Goal: Task Accomplishment & Management: Use online tool/utility

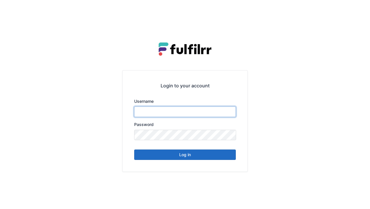
type input "******"
click at [194, 154] on button "Log in" at bounding box center [185, 155] width 102 height 10
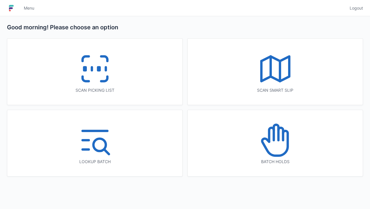
click at [97, 82] on icon at bounding box center [94, 68] width 37 height 37
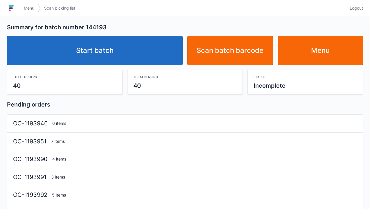
click at [117, 56] on link "Start batch" at bounding box center [95, 50] width 176 height 29
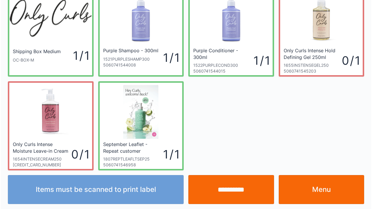
scroll to position [34, 0]
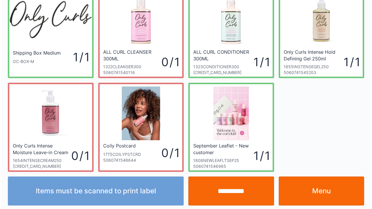
scroll to position [34, 0]
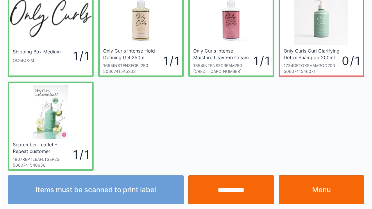
scroll to position [34, 0]
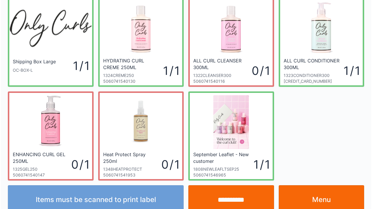
scroll to position [34, 0]
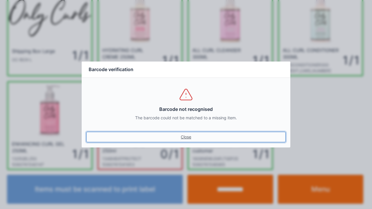
click at [189, 141] on link "Close" at bounding box center [185, 137] width 199 height 10
click at [188, 142] on link "Close" at bounding box center [185, 137] width 199 height 10
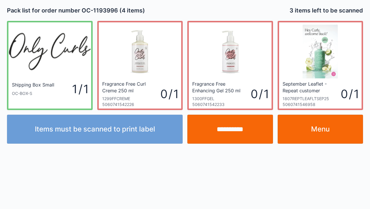
click at [318, 130] on link "Menu" at bounding box center [321, 129] width 86 height 29
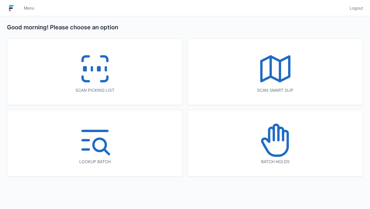
click at [89, 68] on icon at bounding box center [94, 68] width 37 height 37
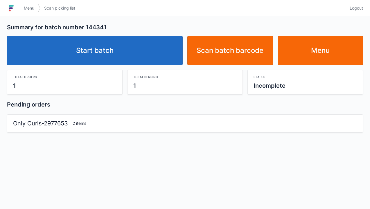
click at [118, 46] on link "Start batch" at bounding box center [95, 50] width 176 height 29
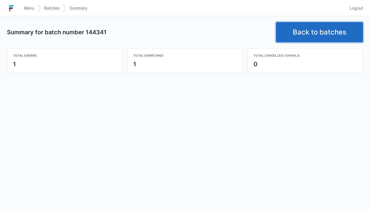
click at [304, 36] on link "Back to batches" at bounding box center [319, 32] width 87 height 20
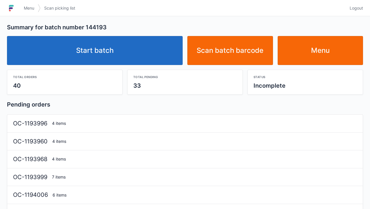
click at [112, 56] on link "Start batch" at bounding box center [95, 50] width 176 height 29
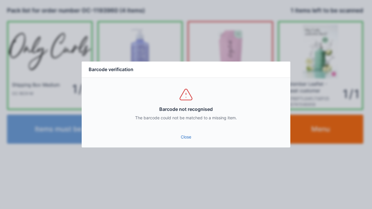
click at [186, 142] on link "Close" at bounding box center [185, 137] width 199 height 10
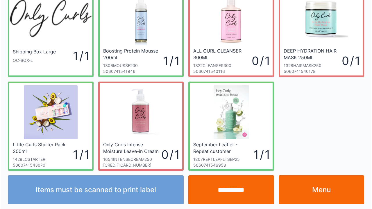
scroll to position [34, 0]
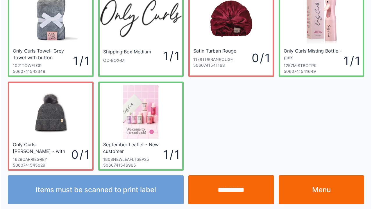
scroll to position [34, 0]
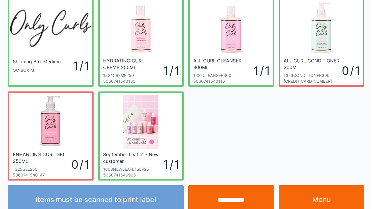
scroll to position [34, 0]
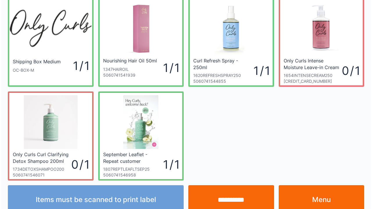
scroll to position [34, 0]
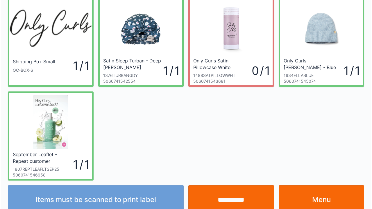
scroll to position [34, 0]
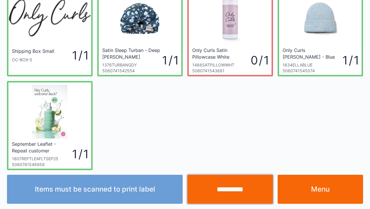
click at [218, 185] on input "**********" at bounding box center [231, 189] width 86 height 29
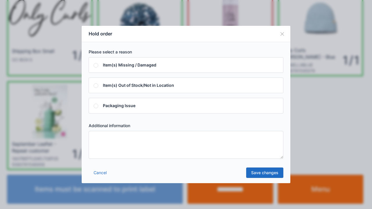
click at [99, 139] on textarea at bounding box center [186, 145] width 195 height 28
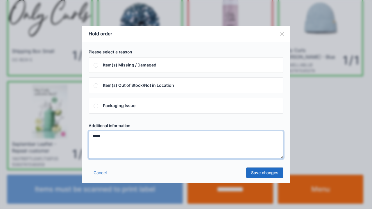
type textarea "*****"
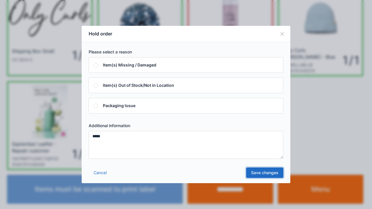
click at [268, 170] on link "Save changes" at bounding box center [264, 173] width 37 height 10
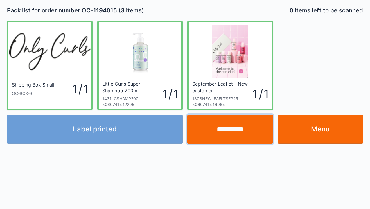
click at [225, 128] on input "**********" at bounding box center [231, 129] width 86 height 29
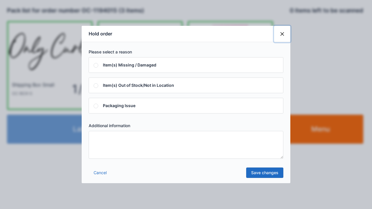
click at [286, 35] on button "Close" at bounding box center [282, 34] width 16 height 16
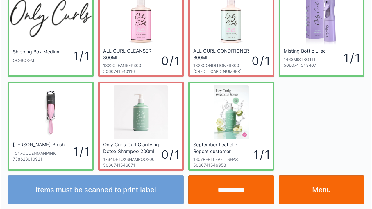
scroll to position [34, 0]
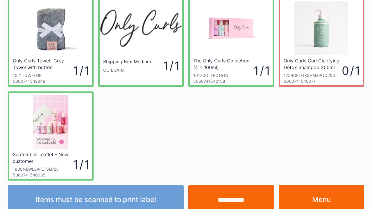
scroll to position [34, 0]
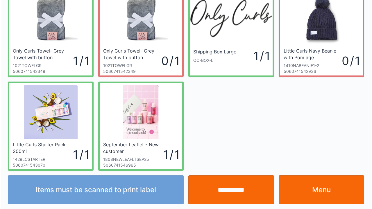
scroll to position [34, 0]
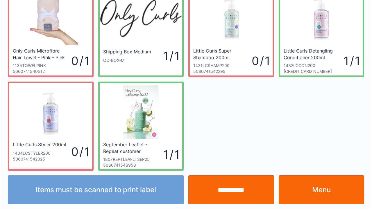
scroll to position [34, 0]
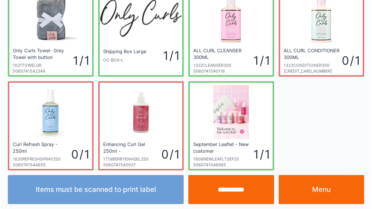
scroll to position [34, 0]
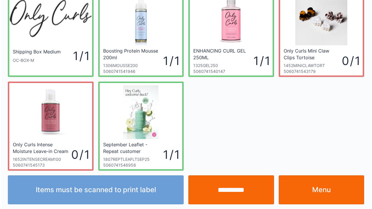
scroll to position [34, 0]
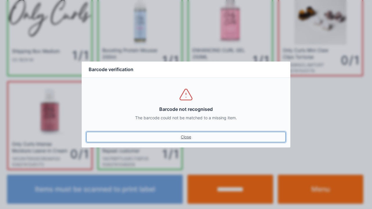
click at [185, 138] on link "Close" at bounding box center [185, 137] width 199 height 10
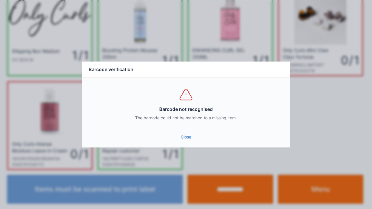
click at [188, 140] on link "Close" at bounding box center [185, 137] width 199 height 10
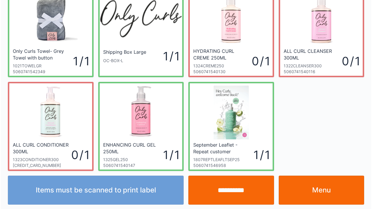
scroll to position [34, 0]
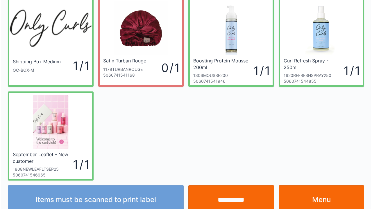
scroll to position [34, 0]
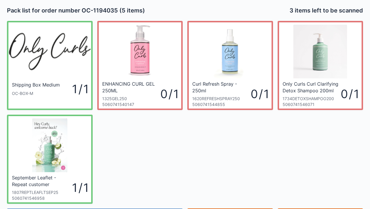
scroll to position [12, 0]
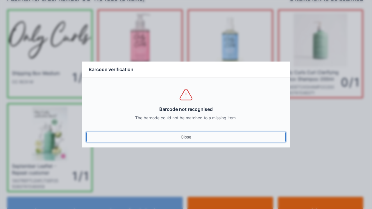
click at [188, 133] on link "Close" at bounding box center [185, 137] width 199 height 10
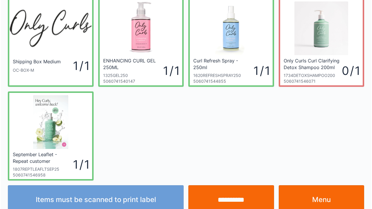
scroll to position [34, 0]
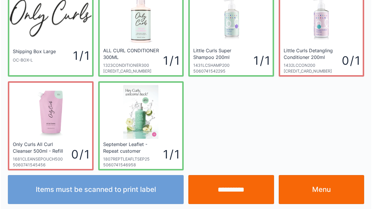
scroll to position [34, 0]
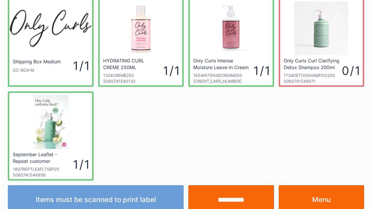
scroll to position [34, 0]
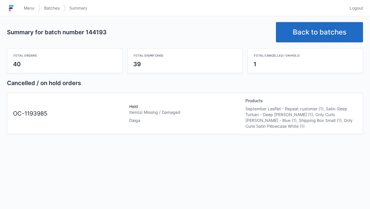
click at [318, 30] on link "Back to batches" at bounding box center [319, 32] width 87 height 20
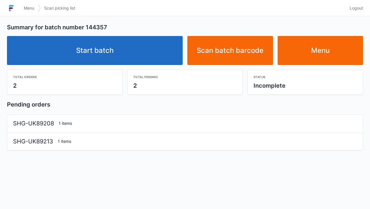
click at [102, 48] on link "Start batch" at bounding box center [95, 50] width 176 height 29
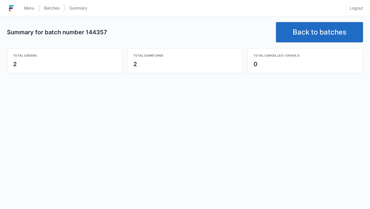
click at [304, 30] on link "Back to batches" at bounding box center [319, 32] width 87 height 20
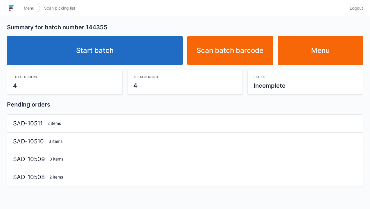
click at [95, 49] on link "Start batch" at bounding box center [95, 50] width 176 height 29
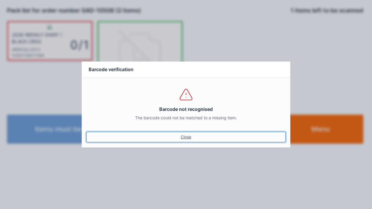
click at [181, 134] on link "Close" at bounding box center [185, 137] width 199 height 10
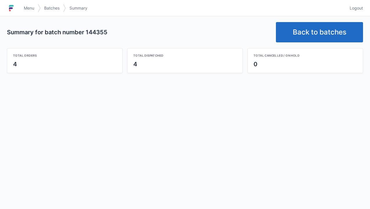
click at [306, 33] on link "Back to batches" at bounding box center [319, 32] width 87 height 20
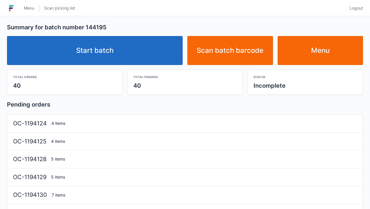
click at [109, 55] on link "Start batch" at bounding box center [95, 50] width 176 height 29
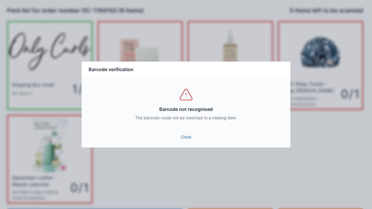
click at [187, 137] on link "Close" at bounding box center [185, 137] width 199 height 10
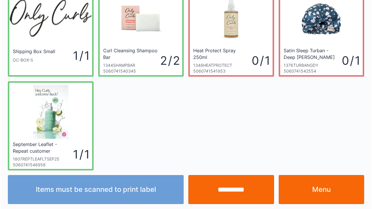
scroll to position [34, 0]
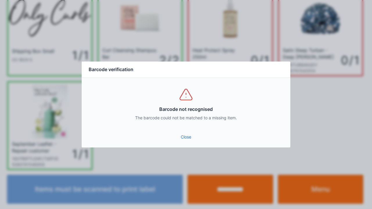
click at [187, 141] on link "Close" at bounding box center [185, 137] width 199 height 10
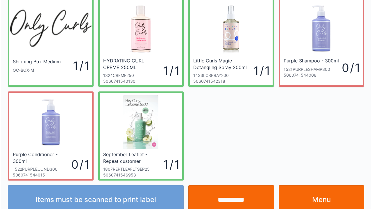
scroll to position [34, 0]
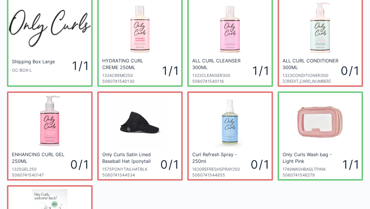
scroll to position [35, 0]
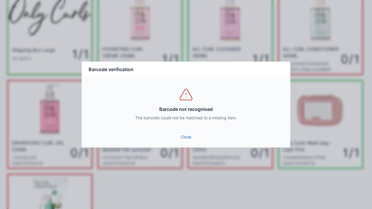
click at [190, 141] on link "Close" at bounding box center [185, 137] width 199 height 10
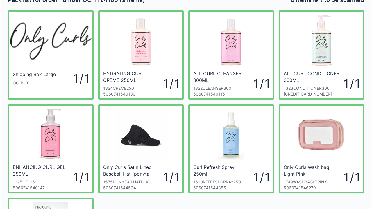
scroll to position [12, 0]
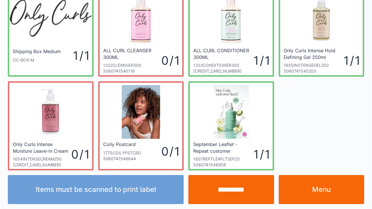
scroll to position [34, 0]
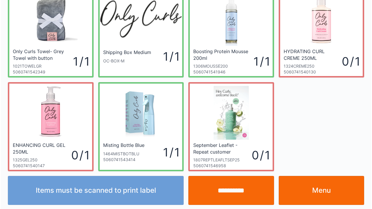
scroll to position [34, 0]
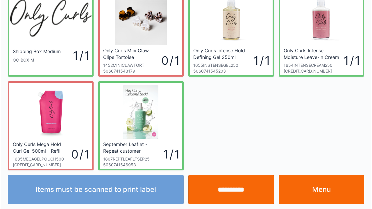
scroll to position [34, 0]
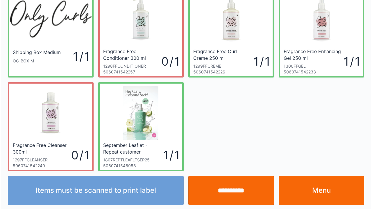
scroll to position [34, 0]
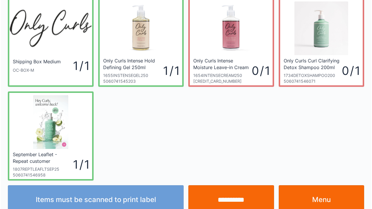
scroll to position [34, 0]
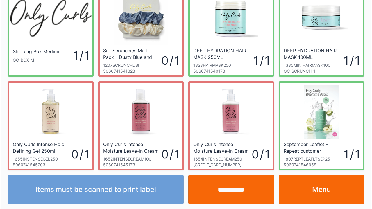
scroll to position [34, 0]
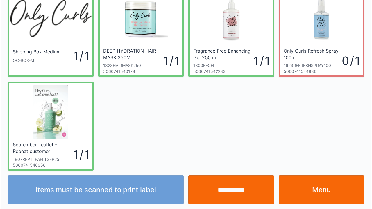
scroll to position [34, 0]
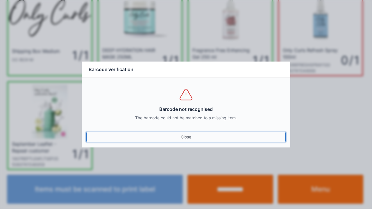
click at [181, 141] on link "Close" at bounding box center [185, 137] width 199 height 10
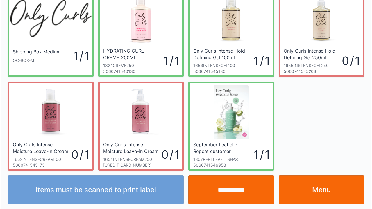
scroll to position [34, 0]
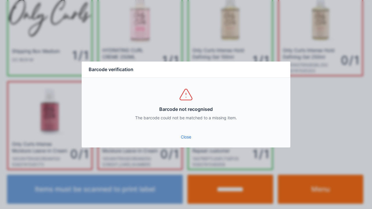
click at [187, 135] on link "Close" at bounding box center [185, 137] width 199 height 10
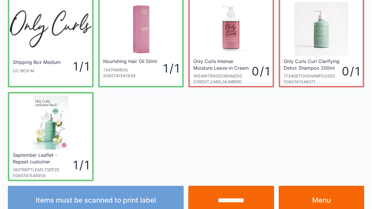
scroll to position [23, 0]
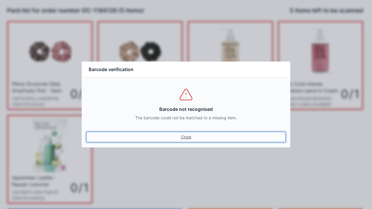
click at [184, 140] on link "Close" at bounding box center [185, 137] width 199 height 10
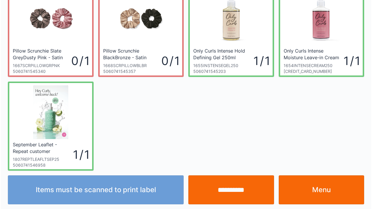
scroll to position [34, 0]
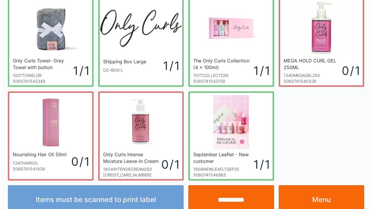
scroll to position [34, 0]
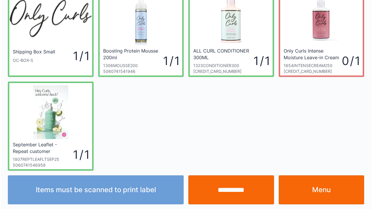
scroll to position [34, 0]
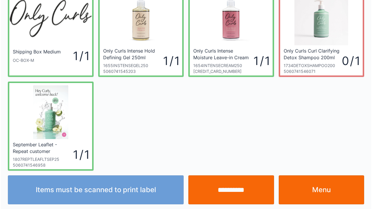
scroll to position [34, 0]
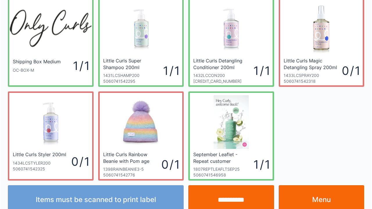
scroll to position [34, 0]
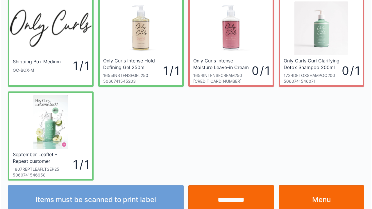
scroll to position [34, 0]
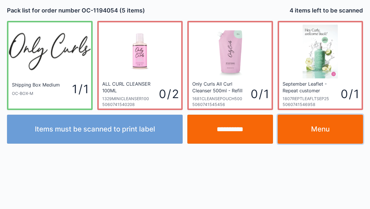
click at [320, 129] on link "Menu" at bounding box center [321, 129] width 86 height 29
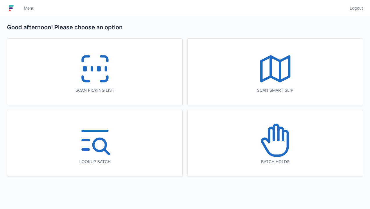
click at [82, 75] on icon at bounding box center [94, 68] width 37 height 37
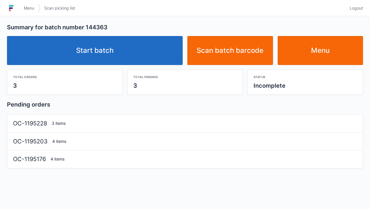
click at [85, 50] on link "Start batch" at bounding box center [95, 50] width 176 height 29
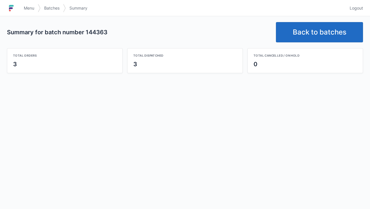
click at [325, 30] on link "Back to batches" at bounding box center [319, 32] width 87 height 20
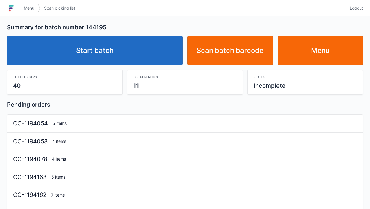
click at [116, 51] on link "Start batch" at bounding box center [95, 50] width 176 height 29
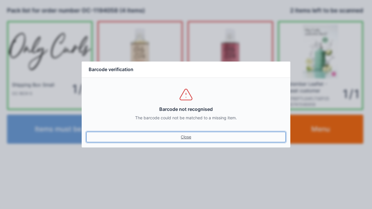
click at [189, 142] on link "Close" at bounding box center [185, 137] width 199 height 10
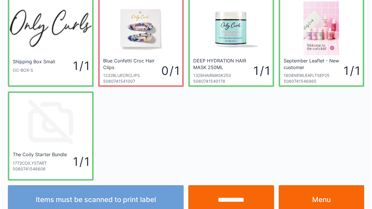
scroll to position [34, 0]
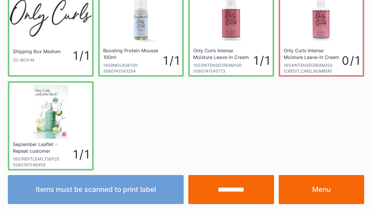
scroll to position [34, 0]
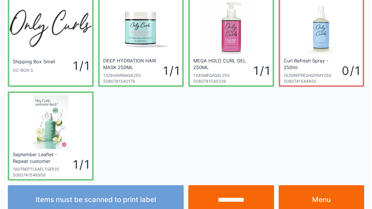
scroll to position [34, 0]
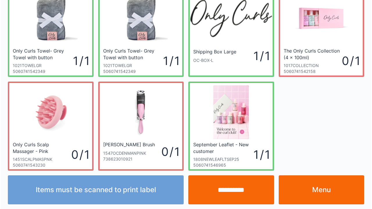
scroll to position [34, 0]
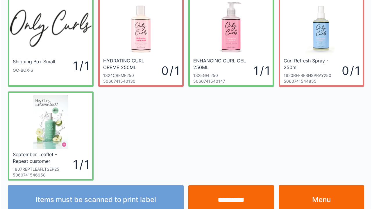
scroll to position [34, 0]
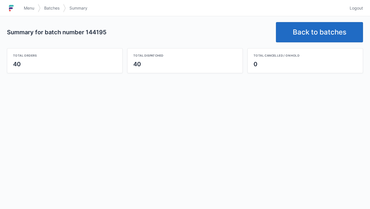
click at [313, 34] on link "Back to batches" at bounding box center [319, 32] width 87 height 20
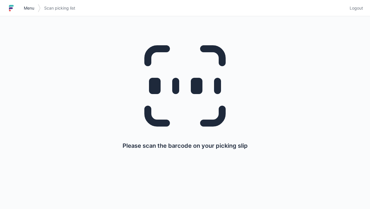
click at [27, 12] on link "Menu" at bounding box center [28, 8] width 17 height 10
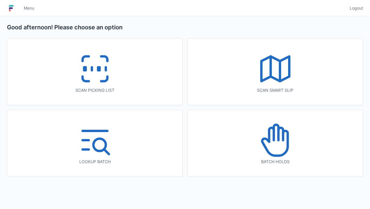
click at [277, 140] on icon at bounding box center [275, 140] width 37 height 37
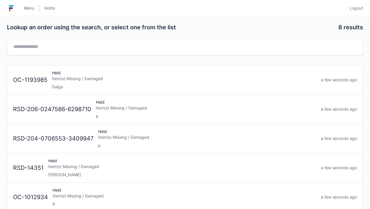
click at [55, 80] on div "Item(s) Missing / Damaged" at bounding box center [184, 79] width 265 height 6
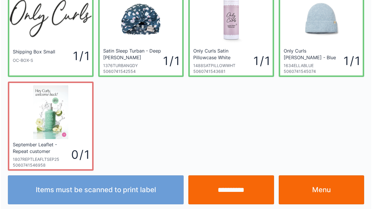
scroll to position [34, 0]
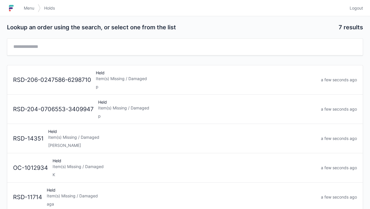
click at [24, 5] on link "Menu" at bounding box center [28, 8] width 17 height 10
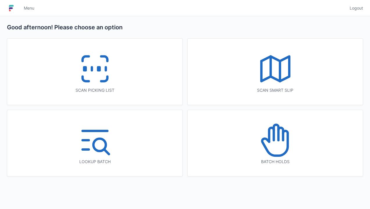
click at [91, 65] on icon at bounding box center [94, 68] width 37 height 37
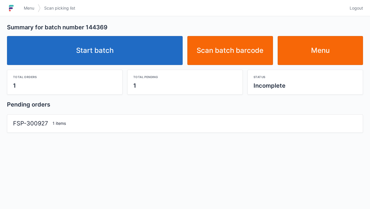
click at [90, 58] on link "Start batch" at bounding box center [95, 50] width 176 height 29
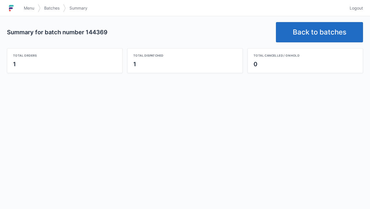
click at [301, 31] on link "Back to batches" at bounding box center [319, 32] width 87 height 20
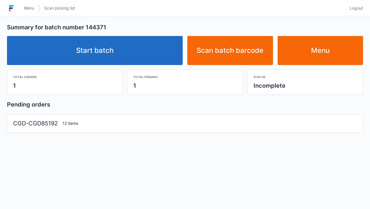
click at [119, 47] on link "Start batch" at bounding box center [95, 50] width 176 height 29
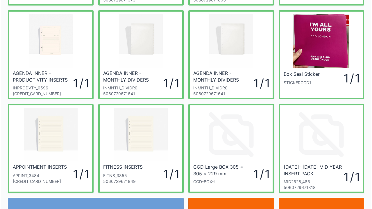
scroll to position [116, 0]
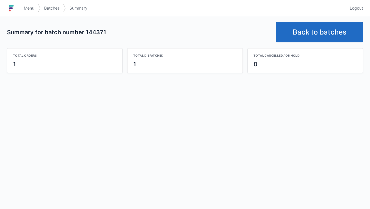
click at [304, 35] on link "Back to batches" at bounding box center [319, 32] width 87 height 20
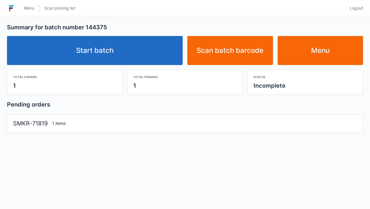
click at [124, 46] on link "Start batch" at bounding box center [95, 50] width 176 height 29
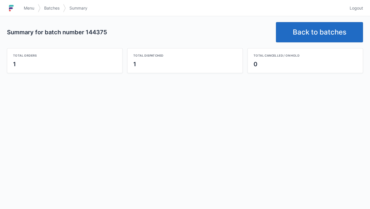
click at [315, 30] on link "Back to batches" at bounding box center [319, 32] width 87 height 20
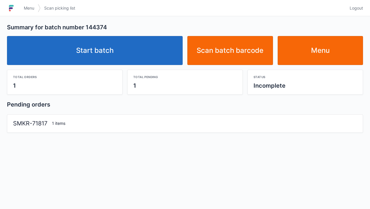
click at [114, 57] on link "Start batch" at bounding box center [95, 50] width 176 height 29
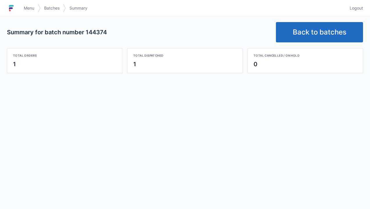
click at [310, 27] on link "Back to batches" at bounding box center [319, 32] width 87 height 20
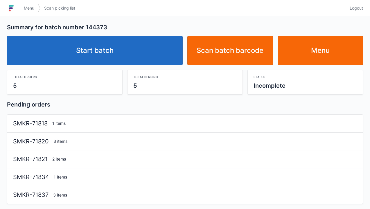
click at [103, 60] on link "Start batch" at bounding box center [95, 50] width 176 height 29
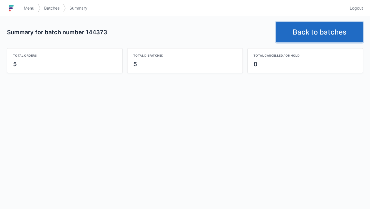
click at [317, 34] on link "Back to batches" at bounding box center [319, 32] width 87 height 20
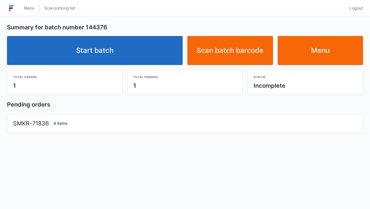
click at [122, 50] on link "Start batch" at bounding box center [95, 50] width 176 height 29
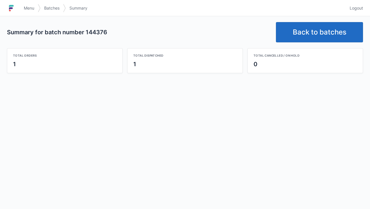
click at [313, 34] on link "Back to batches" at bounding box center [319, 32] width 87 height 20
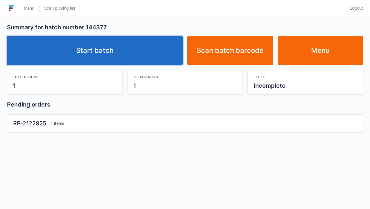
click at [104, 41] on link "Start batch" at bounding box center [95, 50] width 176 height 29
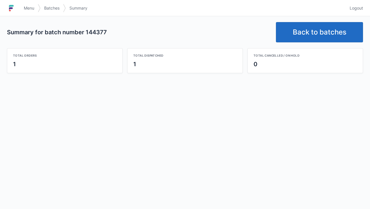
click at [314, 33] on link "Back to batches" at bounding box center [319, 32] width 87 height 20
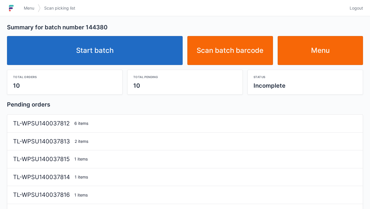
click at [110, 53] on link "Start batch" at bounding box center [95, 50] width 176 height 29
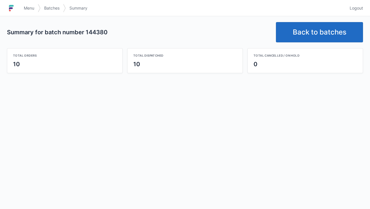
click at [308, 26] on link "Back to batches" at bounding box center [319, 32] width 87 height 20
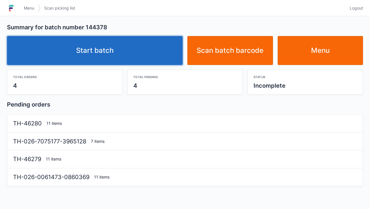
click at [106, 56] on link "Start batch" at bounding box center [95, 50] width 176 height 29
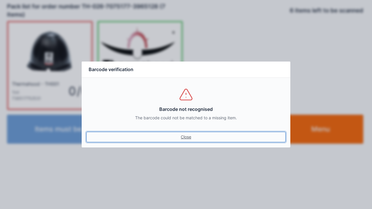
click at [178, 140] on link "Close" at bounding box center [185, 137] width 199 height 10
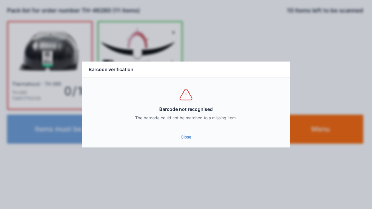
click at [184, 138] on link "Close" at bounding box center [185, 137] width 199 height 10
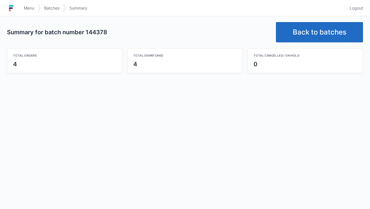
click at [310, 38] on link "Back to batches" at bounding box center [319, 32] width 87 height 20
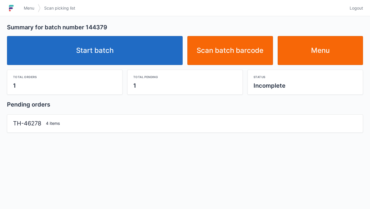
click at [90, 53] on link "Start batch" at bounding box center [95, 50] width 176 height 29
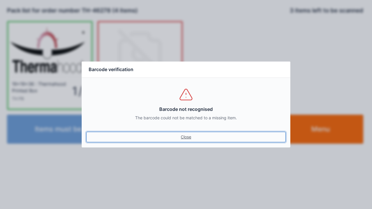
click at [181, 134] on link "Close" at bounding box center [185, 137] width 199 height 10
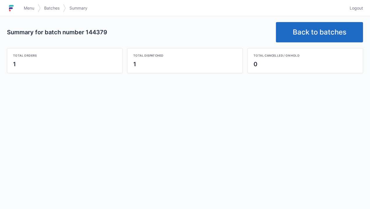
click at [306, 33] on link "Back to batches" at bounding box center [319, 32] width 87 height 20
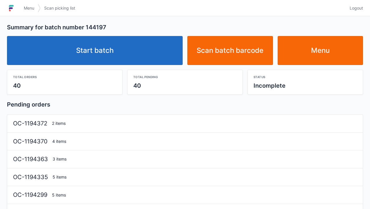
click at [120, 49] on link "Start batch" at bounding box center [95, 50] width 176 height 29
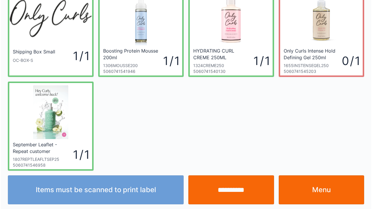
scroll to position [34, 0]
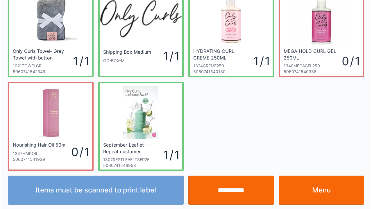
scroll to position [34, 0]
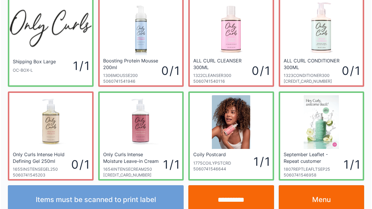
scroll to position [34, 0]
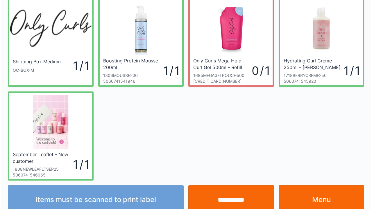
scroll to position [34, 0]
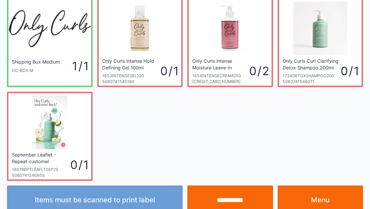
scroll to position [34, 0]
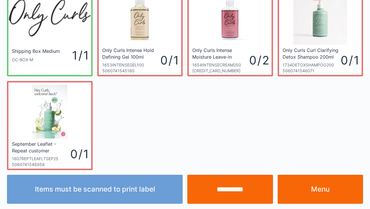
click at [317, 191] on link "Menu" at bounding box center [321, 189] width 86 height 29
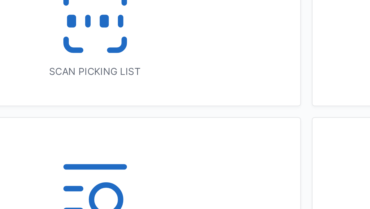
click at [69, 84] on div "Scan picking list" at bounding box center [94, 72] width 175 height 66
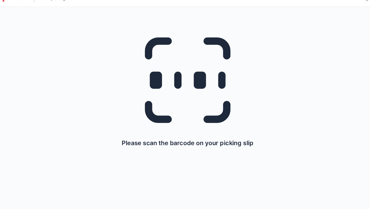
click at [279, 53] on div "Please scan the barcode on your picking slip" at bounding box center [185, 91] width 342 height 150
